Goal: Information Seeking & Learning: Learn about a topic

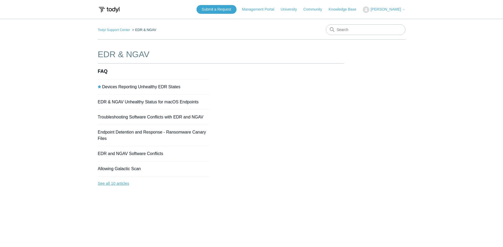
click at [117, 184] on link "See all 10 articles" at bounding box center [153, 184] width 111 height 14
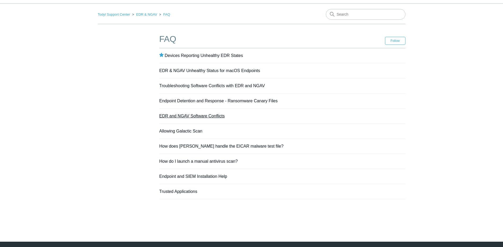
scroll to position [31, 0]
